Goal: Task Accomplishment & Management: Complete application form

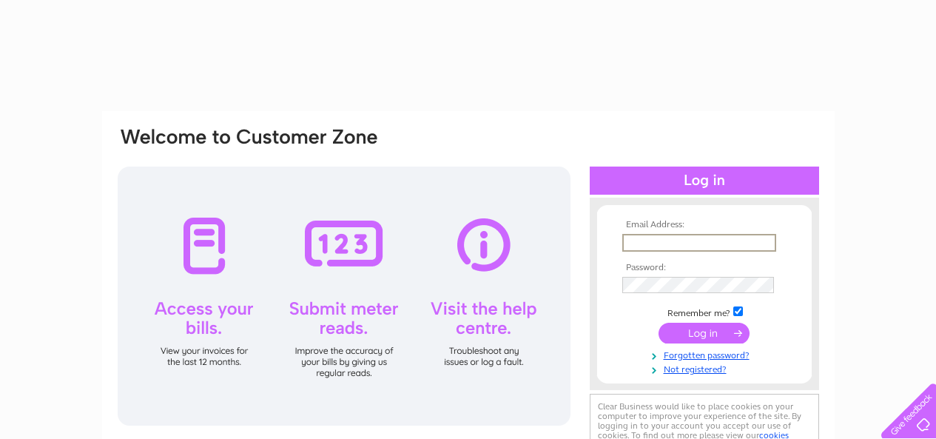
click at [678, 248] on input "text" at bounding box center [700, 243] width 154 height 18
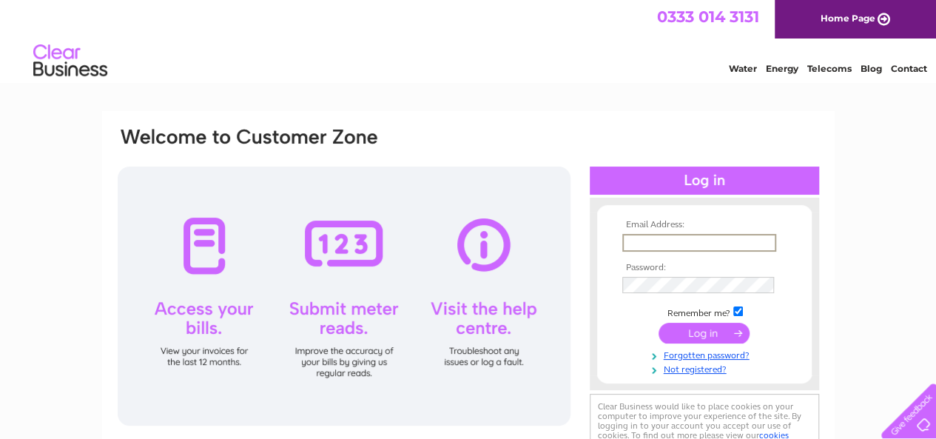
click at [628, 241] on input "text" at bounding box center [700, 243] width 154 height 18
paste input "[EMAIL_ADDRESS][DOMAIN_NAME]"
type input "[EMAIL_ADDRESS][DOMAIN_NAME]"
click at [659, 323] on input "submit" at bounding box center [704, 333] width 91 height 21
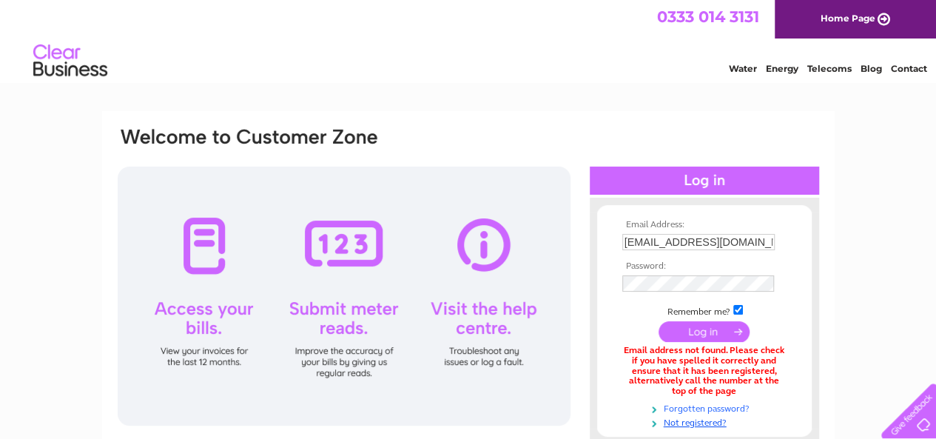
click at [705, 406] on link "Forgotten password?" at bounding box center [707, 407] width 168 height 14
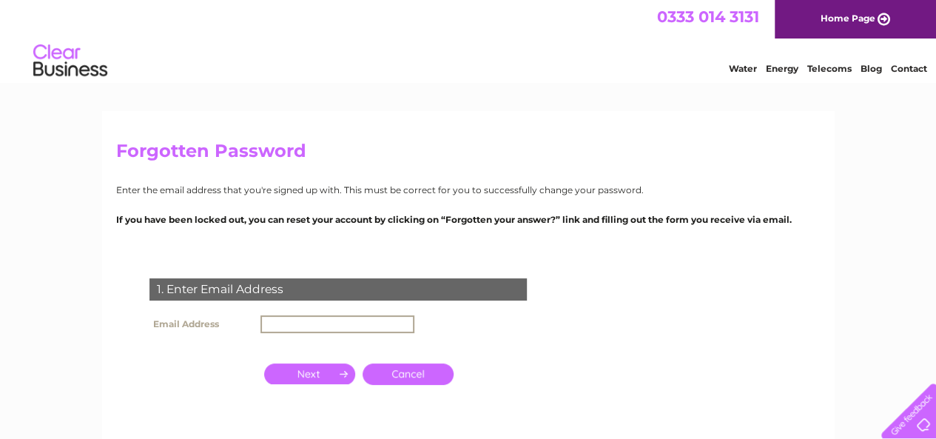
click at [305, 319] on input "text" at bounding box center [338, 324] width 154 height 18
type input "mrsajidrasheed@outlook.com"
click at [313, 371] on input "button" at bounding box center [309, 373] width 91 height 21
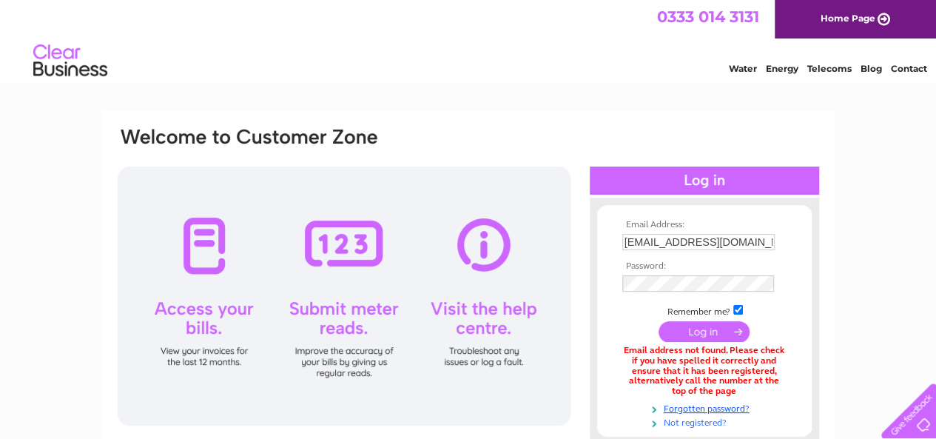
click at [667, 420] on link "Not registered?" at bounding box center [707, 422] width 168 height 14
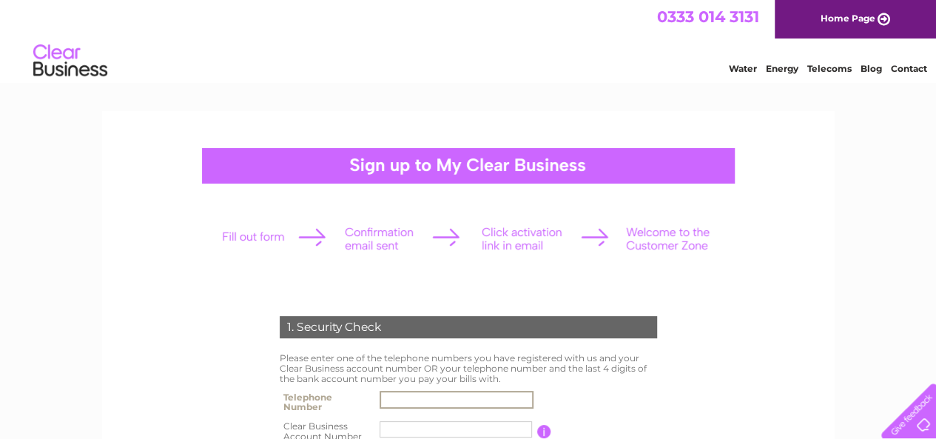
click at [431, 399] on input "text" at bounding box center [457, 400] width 154 height 18
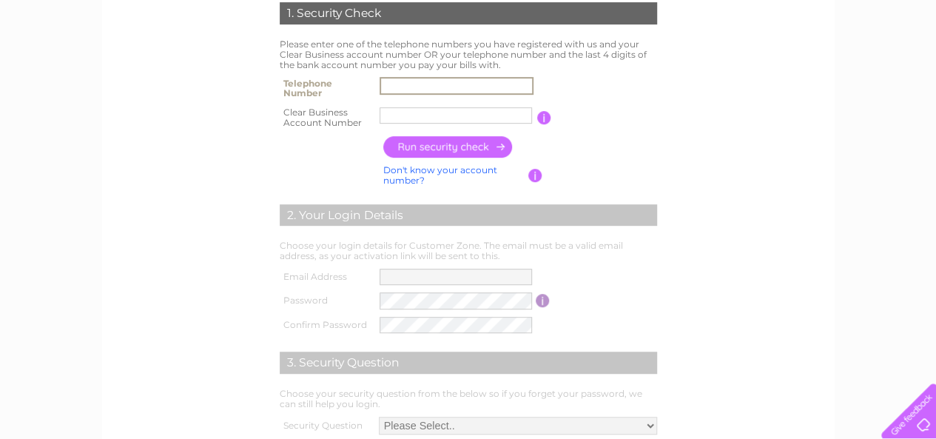
scroll to position [308, 0]
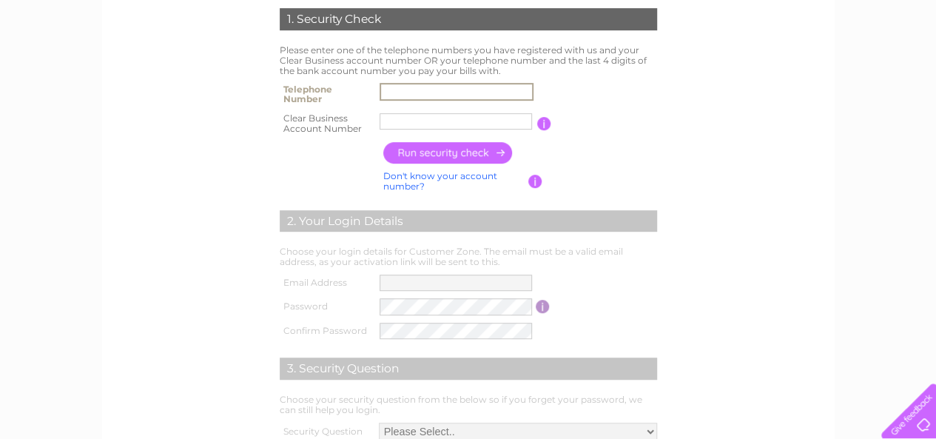
click at [502, 104] on label at bounding box center [459, 103] width 158 height 4
click at [502, 101] on input "text" at bounding box center [457, 92] width 154 height 18
click at [431, 399] on td "Choose your security question from the below so if you forget your password, we…" at bounding box center [468, 405] width 385 height 28
click at [444, 90] on input "0746227954" at bounding box center [457, 92] width 154 height 18
type input "07462279504"
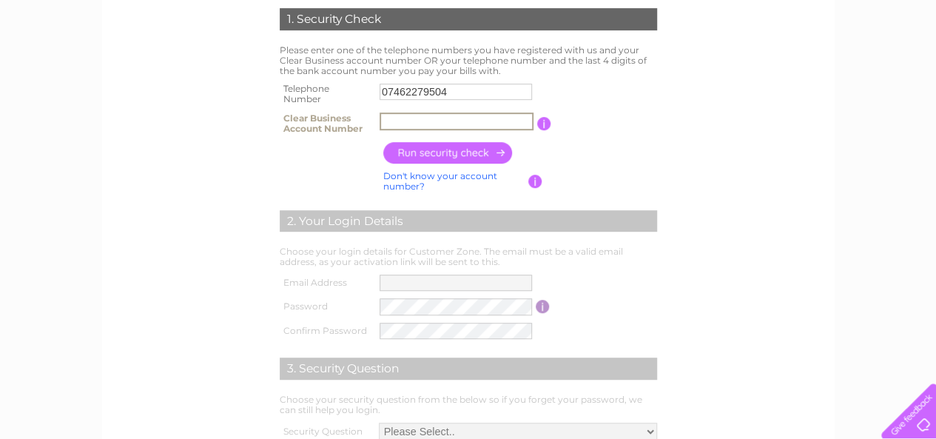
click at [439, 123] on input "text" at bounding box center [457, 122] width 154 height 18
paste input "30319166"
type input "30319166"
click at [438, 144] on input "button" at bounding box center [448, 152] width 130 height 21
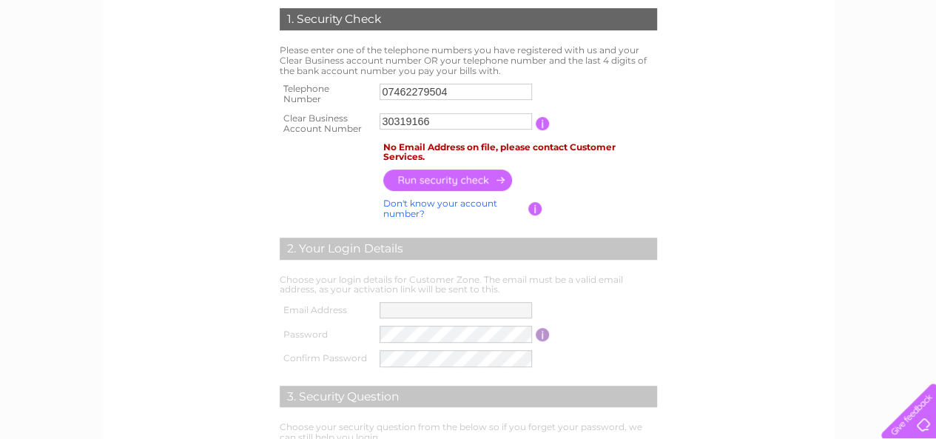
click at [455, 233] on div "1. Security Check Please enter one of the telephone numbers you have registered…" at bounding box center [468, 262] width 446 height 538
click at [460, 205] on link "Don't know your account number?" at bounding box center [440, 208] width 114 height 21
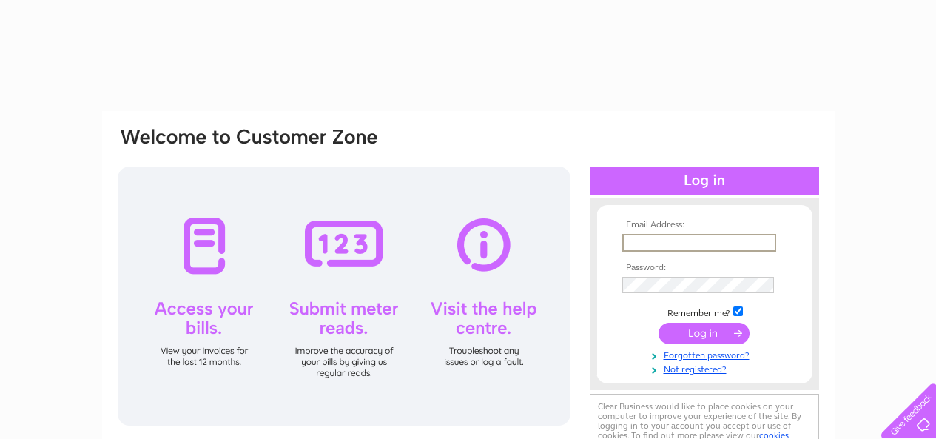
click at [637, 238] on input "text" at bounding box center [700, 243] width 154 height 18
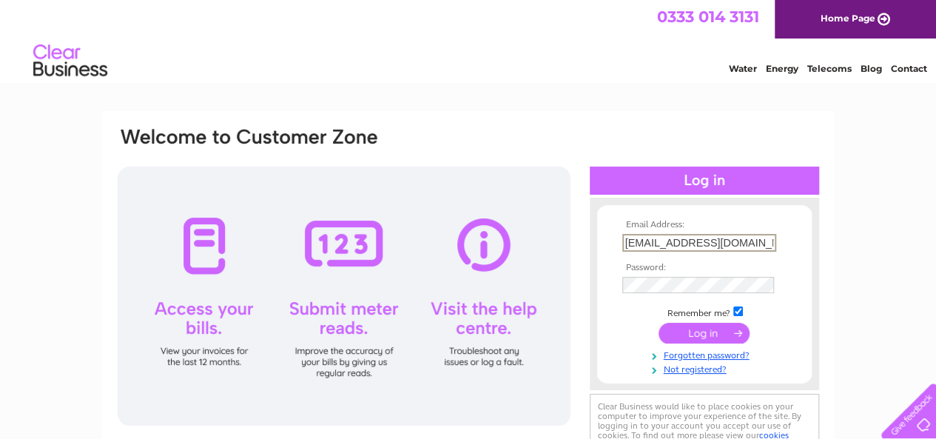
type input "[EMAIL_ADDRESS][DOMAIN_NAME]"
click at [659, 323] on input "submit" at bounding box center [704, 333] width 91 height 21
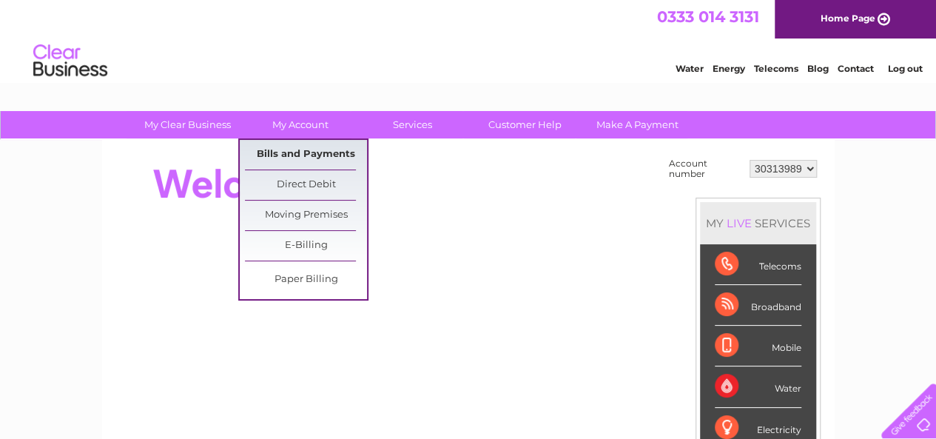
click at [298, 158] on link "Bills and Payments" at bounding box center [306, 155] width 122 height 30
